Goal: Find contact information: Find contact information

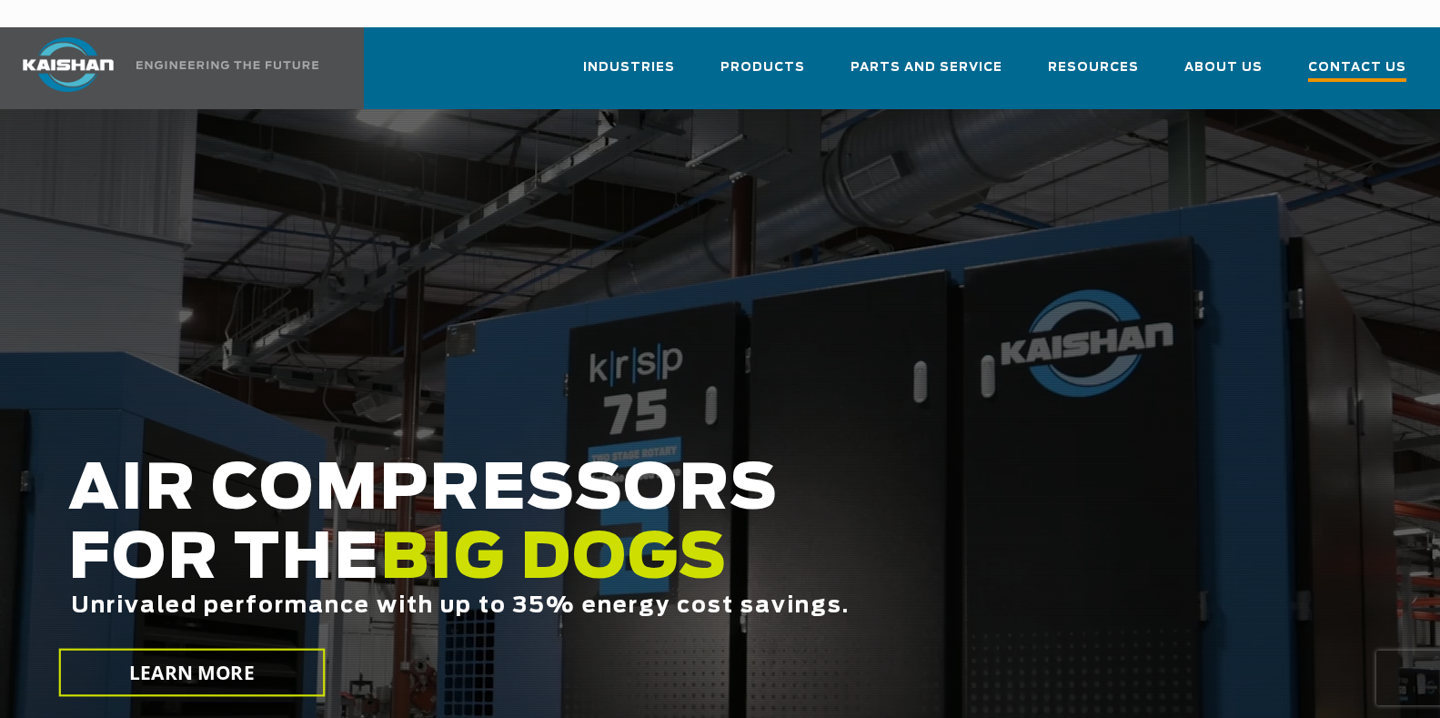
click at [1353, 57] on span "Contact Us" at bounding box center [1357, 69] width 98 height 25
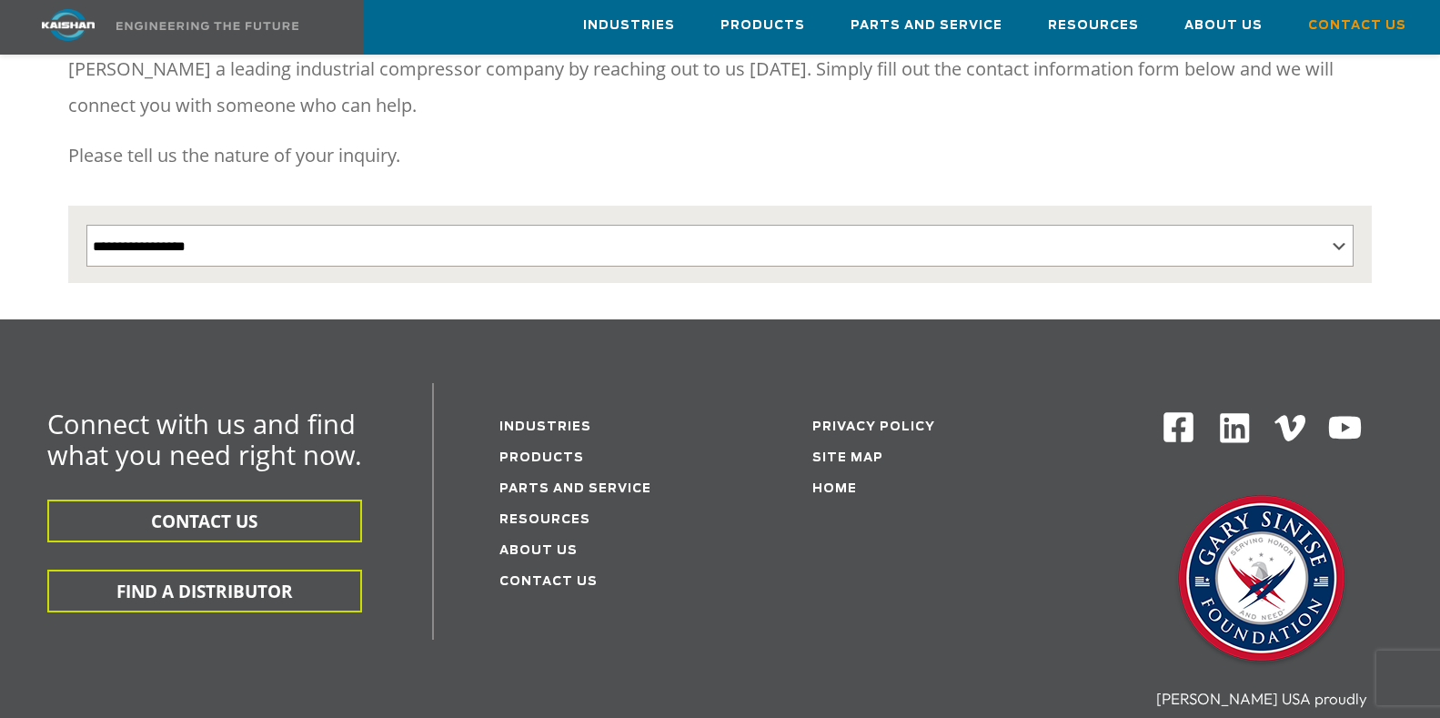
scroll to position [364, 0]
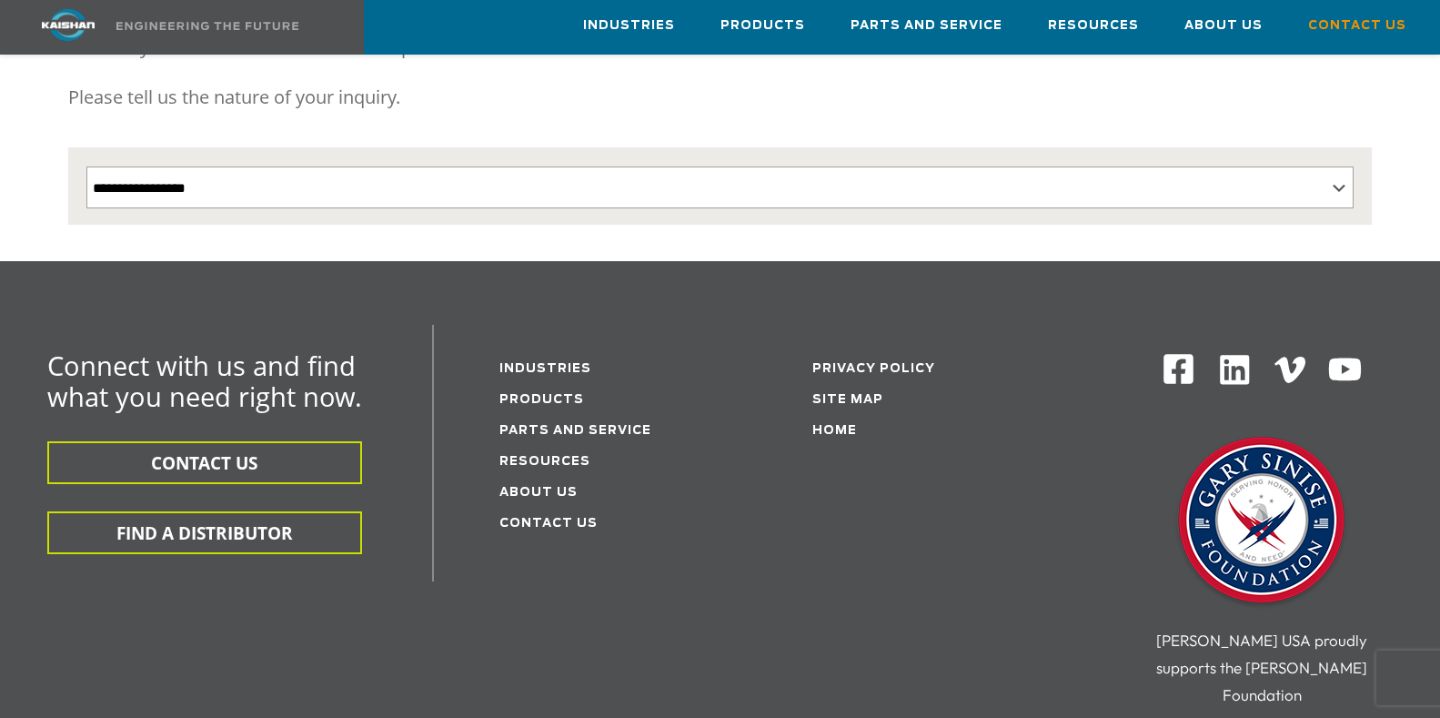
click at [576, 507] on li "Contact Us" at bounding box center [608, 522] width 218 height 31
click at [537, 507] on li "Contact Us" at bounding box center [608, 522] width 218 height 31
click at [557, 487] on link "About Us" at bounding box center [538, 493] width 78 height 12
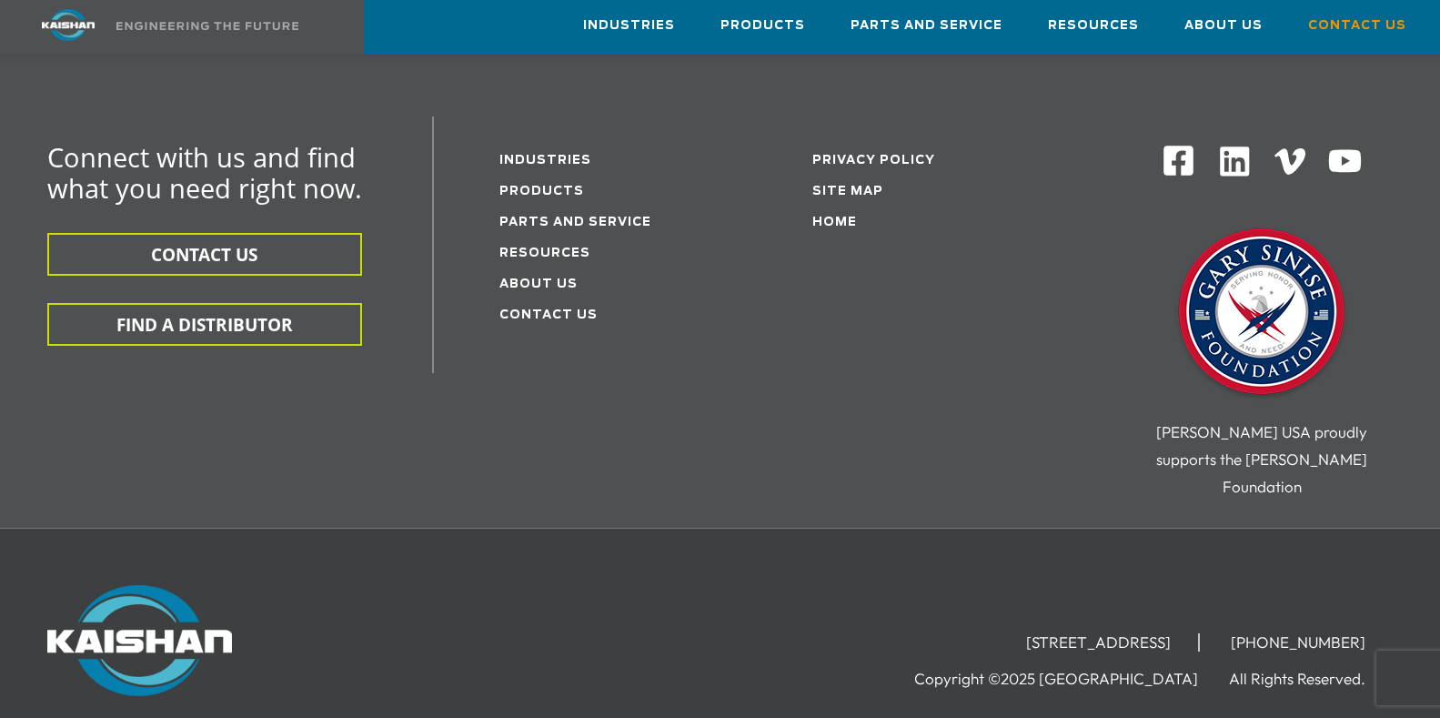
scroll to position [646, 0]
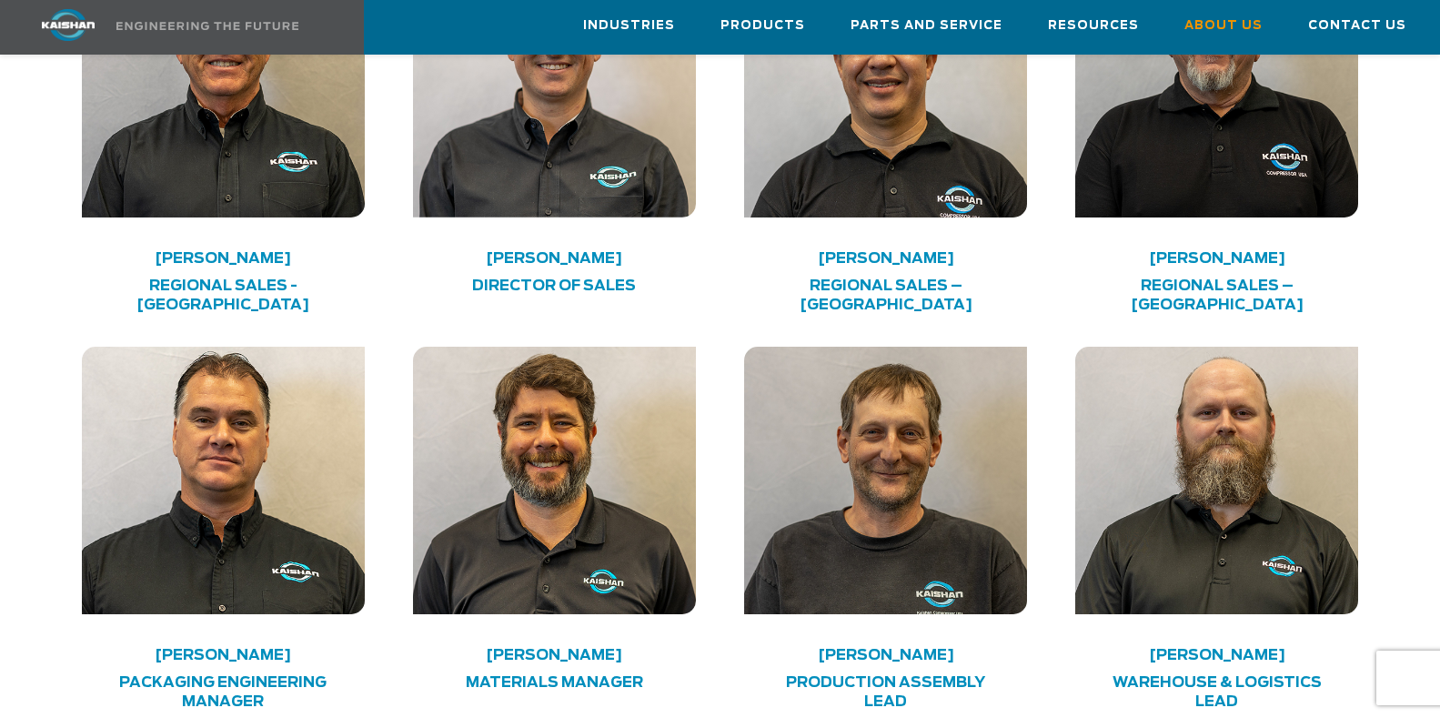
scroll to position [3365, 0]
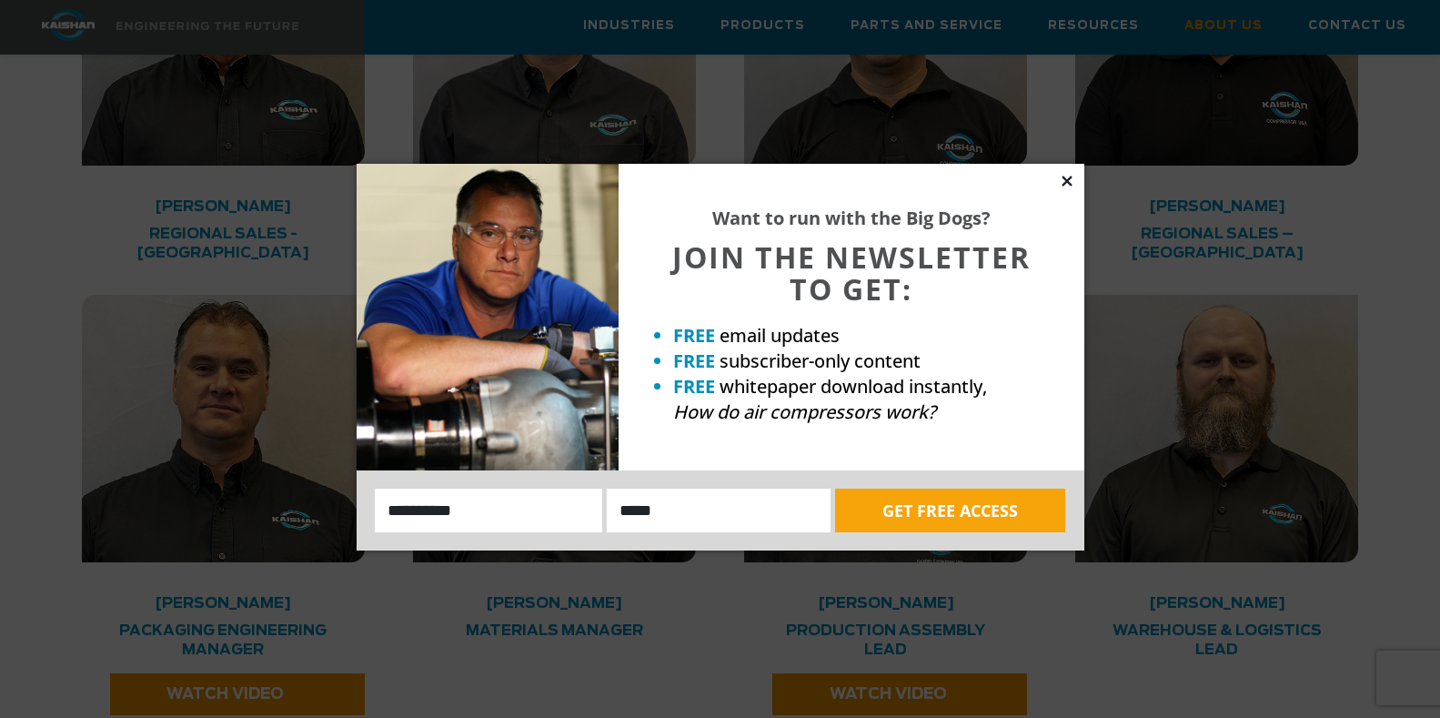
click at [1068, 185] on icon at bounding box center [1067, 181] width 16 height 16
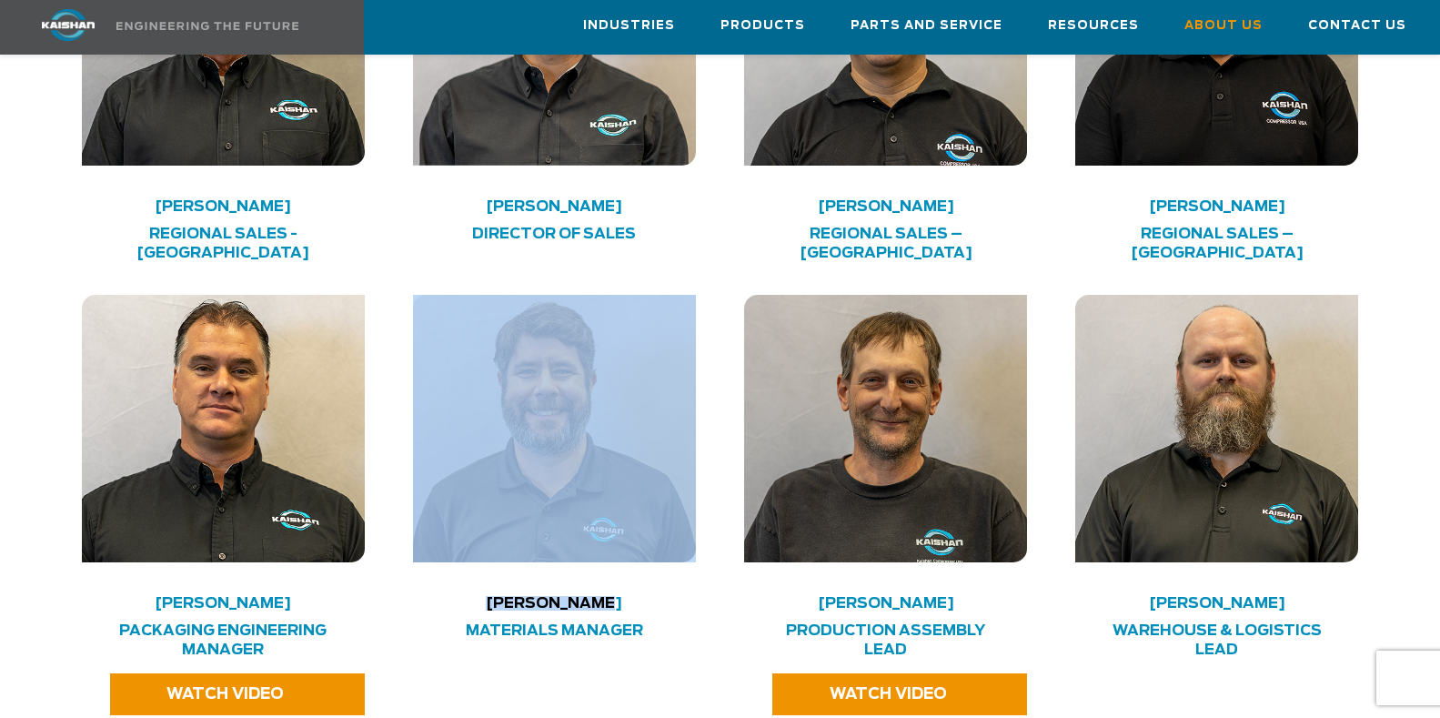
drag, startPoint x: 608, startPoint y: 569, endPoint x: 512, endPoint y: 556, distance: 97.4
click at [512, 556] on div "David Smilie Materials Manager" at bounding box center [554, 483] width 305 height 377
copy div "David Smilie"
click at [706, 546] on div at bounding box center [554, 447] width 305 height 304
